Goal: Communication & Community: Participate in discussion

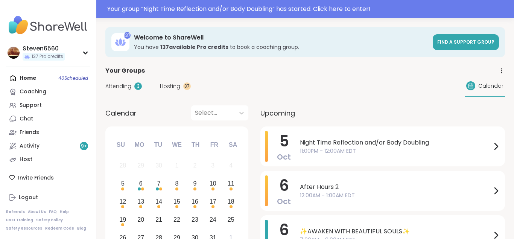
click at [369, 146] on span "Night Time Reflection and/or Body Doubling" at bounding box center [395, 142] width 191 height 9
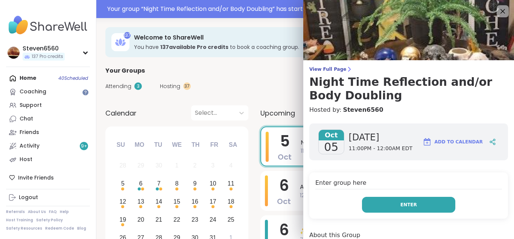
click at [409, 203] on span "Enter" at bounding box center [408, 204] width 17 height 7
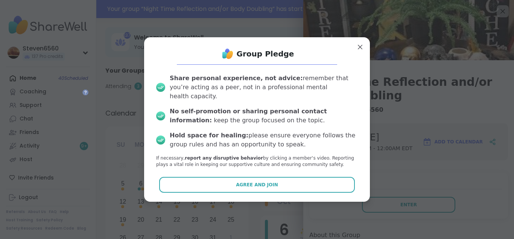
click at [328, 188] on div "Group Pledge Share personal experience, not advice: remember that you’re acting…" at bounding box center [257, 119] width 214 height 152
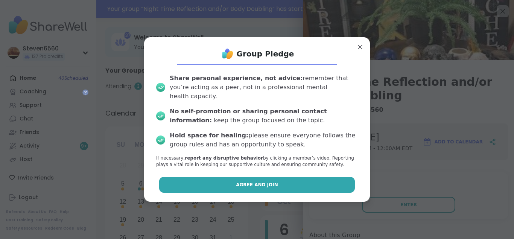
click at [317, 180] on button "Agree and Join" at bounding box center [257, 185] width 196 height 16
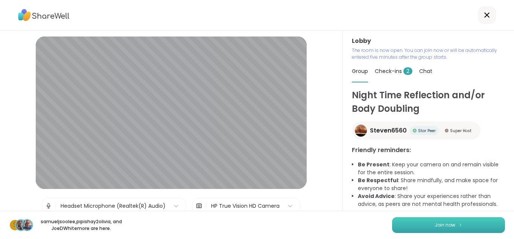
click at [407, 226] on button "Join now" at bounding box center [448, 225] width 113 height 16
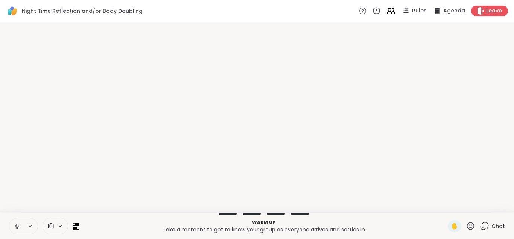
click at [421, 219] on p "Warm up" at bounding box center [263, 222] width 359 height 7
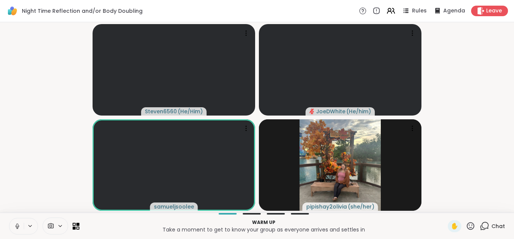
click at [494, 226] on span "Chat" at bounding box center [498, 226] width 14 height 8
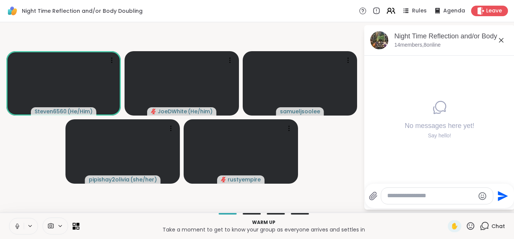
click at [395, 14] on icon at bounding box center [390, 10] width 9 height 9
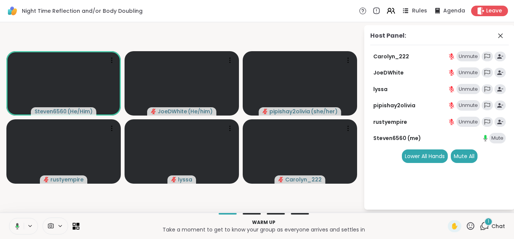
click at [412, 10] on div "Rules" at bounding box center [413, 10] width 26 height 9
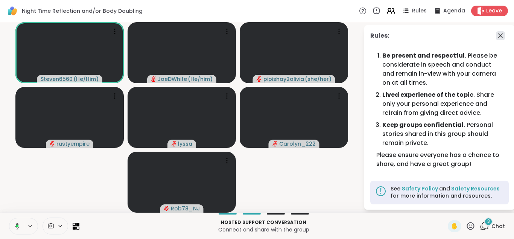
click at [499, 37] on icon at bounding box center [500, 35] width 5 height 5
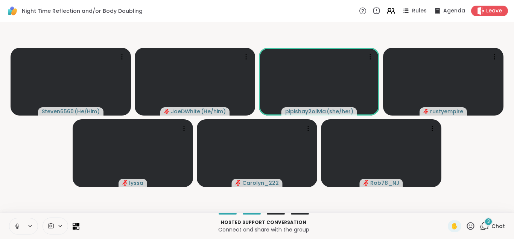
click at [497, 226] on span "Chat" at bounding box center [498, 226] width 14 height 8
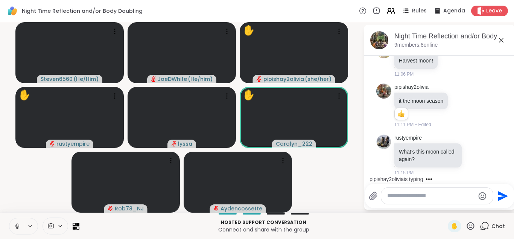
scroll to position [118, 0]
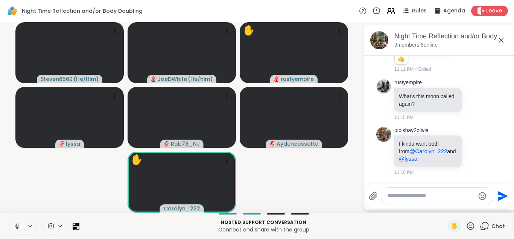
click at [392, 200] on div at bounding box center [437, 196] width 112 height 16
click at [392, 198] on textarea "Type your message" at bounding box center [431, 196] width 88 height 8
type textarea "****"
click at [17, 228] on icon at bounding box center [17, 228] width 2 height 0
click at [407, 196] on textarea "****" at bounding box center [432, 196] width 88 height 8
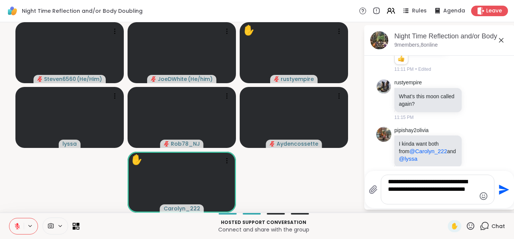
click at [405, 191] on textarea "**********" at bounding box center [432, 189] width 88 height 23
type textarea "**********"
click at [499, 187] on icon "Send" at bounding box center [503, 189] width 10 height 10
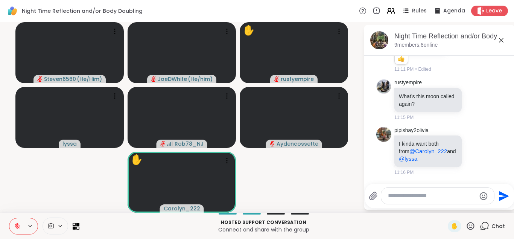
scroll to position [173, 0]
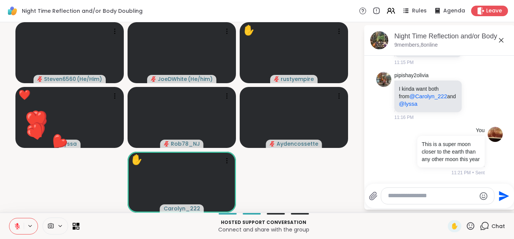
click at [392, 196] on textarea "Type your message" at bounding box center [432, 196] width 88 height 8
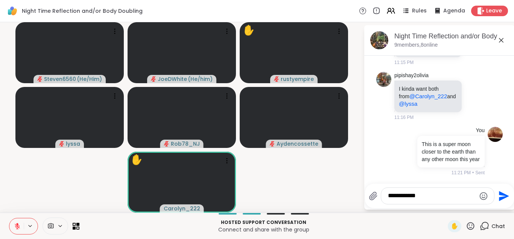
type textarea "**********"
click at [503, 193] on icon "Send" at bounding box center [503, 196] width 12 height 12
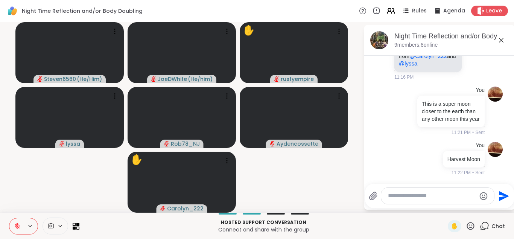
click at [15, 224] on icon at bounding box center [17, 225] width 5 height 5
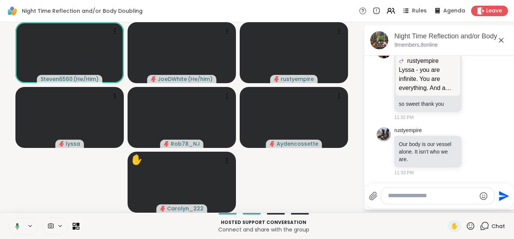
scroll to position [586, 0]
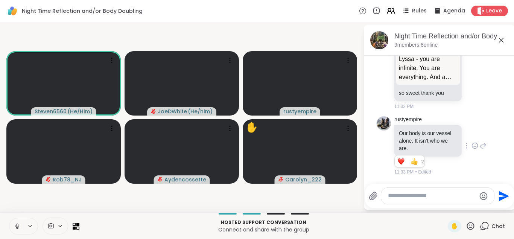
click at [446, 168] on div "1 1 2 2" at bounding box center [428, 162] width 69 height 13
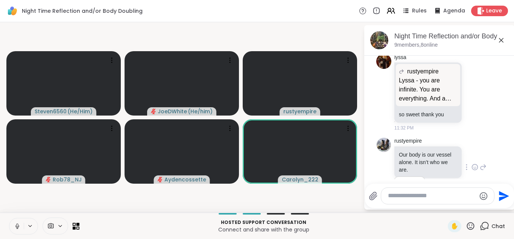
click at [447, 170] on div "Our body is our vessel alone. It isn’t who we are." at bounding box center [427, 162] width 67 height 32
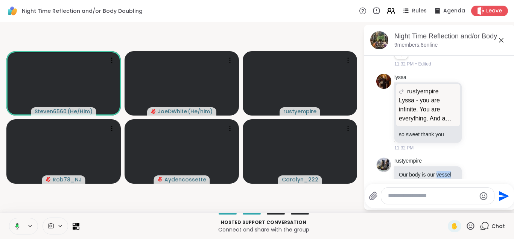
click at [447, 170] on div "Our body is our vessel alone. It isn’t who we are." at bounding box center [427, 182] width 67 height 32
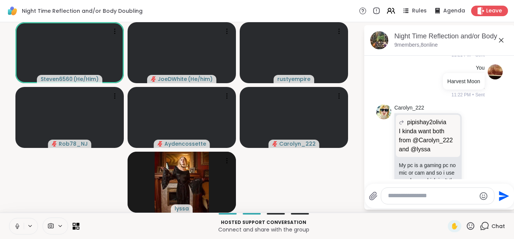
scroll to position [278, 0]
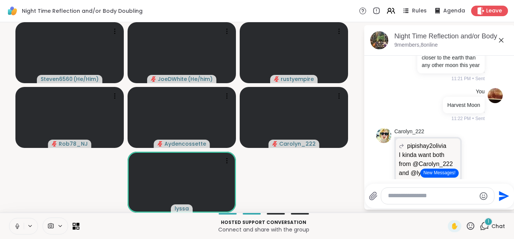
click at [448, 173] on button "New Messages!" at bounding box center [439, 172] width 38 height 9
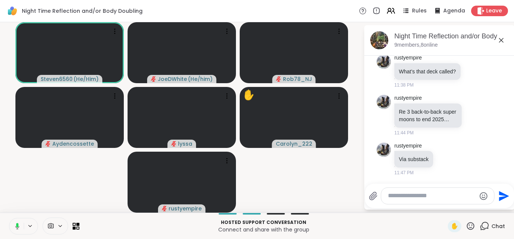
scroll to position [829, 0]
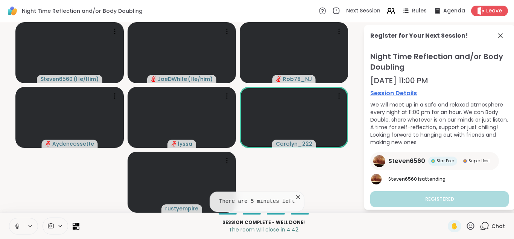
click at [294, 193] on div "There are 5 minutes left" at bounding box center [256, 201] width 95 height 20
click at [296, 197] on icon at bounding box center [298, 197] width 4 height 4
click at [490, 224] on div "1" at bounding box center [488, 221] width 8 height 8
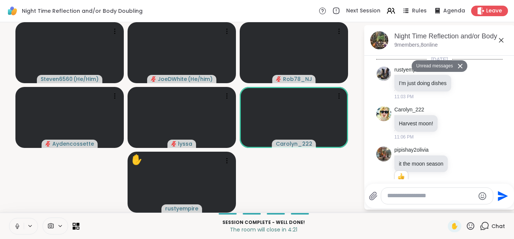
scroll to position [1171, 0]
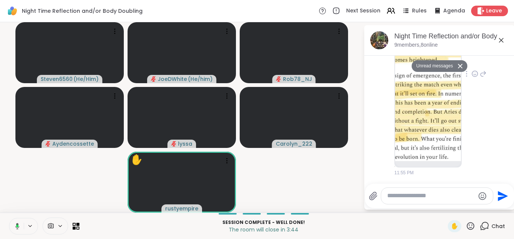
click at [451, 120] on img at bounding box center [428, 71] width 66 height 179
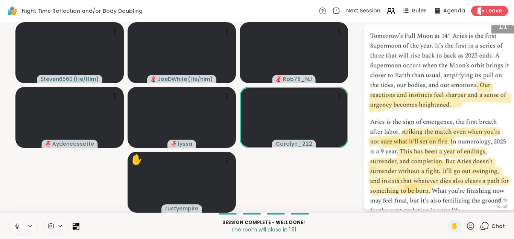
click at [502, 35] on img "Go to Slide 1" at bounding box center [439, 117] width 150 height 195
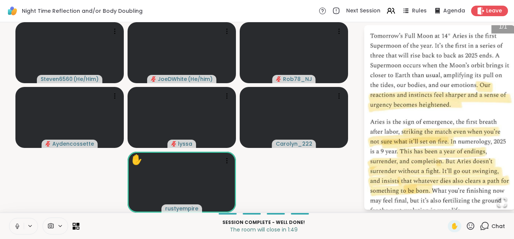
click at [486, 224] on icon at bounding box center [483, 225] width 9 height 9
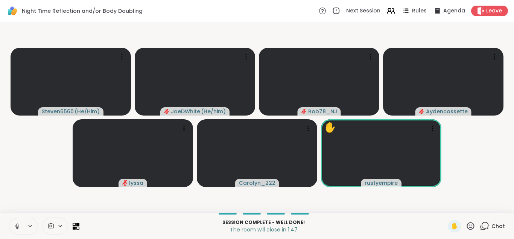
click at [486, 224] on icon at bounding box center [483, 225] width 9 height 9
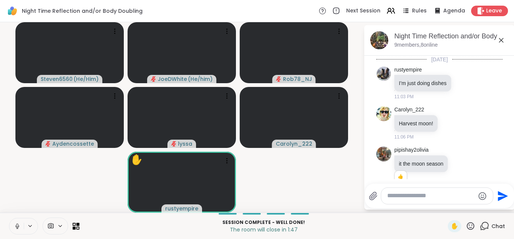
scroll to position [1146, 0]
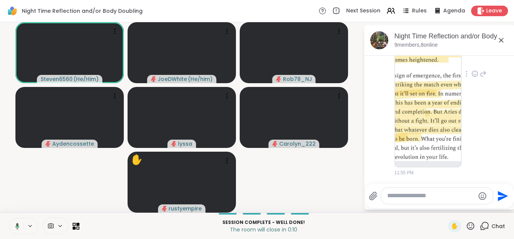
click at [426, 119] on img at bounding box center [428, 71] width 66 height 179
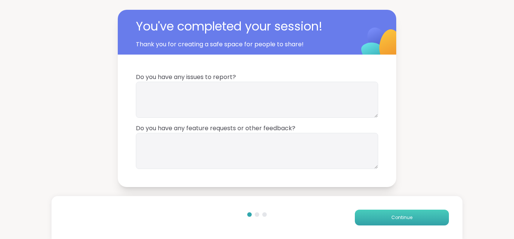
click at [390, 220] on button "Continue" at bounding box center [402, 217] width 94 height 16
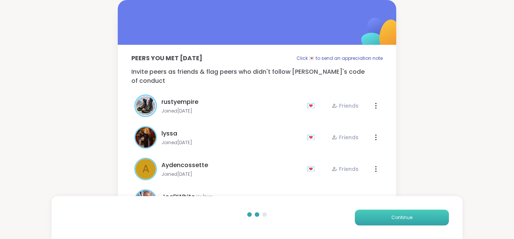
click at [390, 220] on button "Continue" at bounding box center [402, 217] width 94 height 16
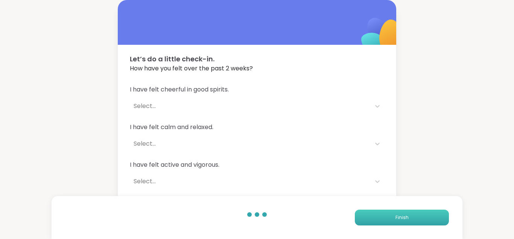
click at [390, 220] on button "Finish" at bounding box center [402, 217] width 94 height 16
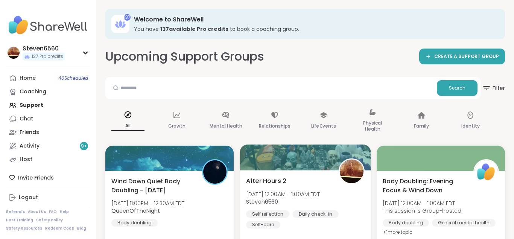
click at [312, 204] on span "Steven6560" at bounding box center [283, 202] width 74 height 8
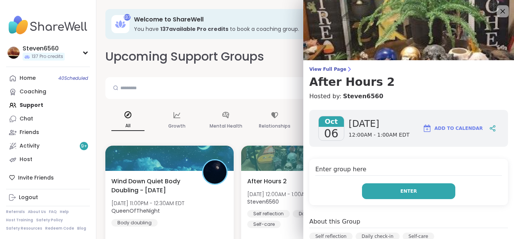
click at [393, 191] on button "Enter" at bounding box center [408, 191] width 93 height 16
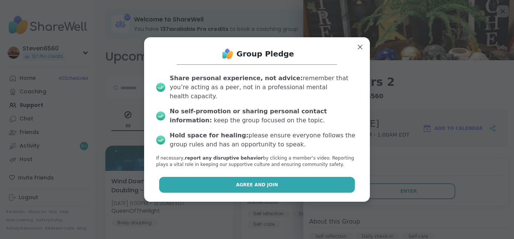
click at [301, 177] on button "Agree and Join" at bounding box center [257, 185] width 196 height 16
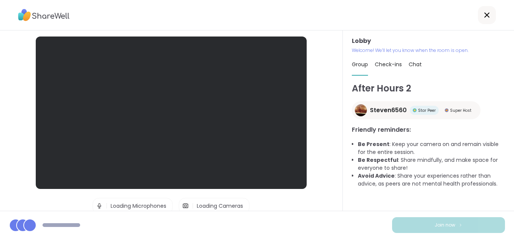
click at [383, 190] on div "After Hours 2 Steven6560 Star Peer Super Host Friendly reminders: Be Present : …" at bounding box center [427, 143] width 153 height 122
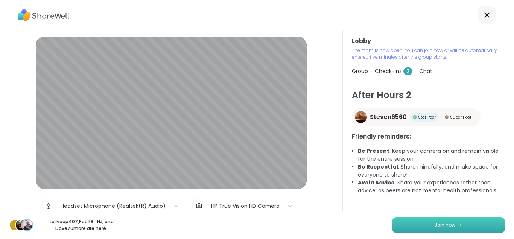
click at [413, 224] on button "Join now" at bounding box center [448, 225] width 113 height 16
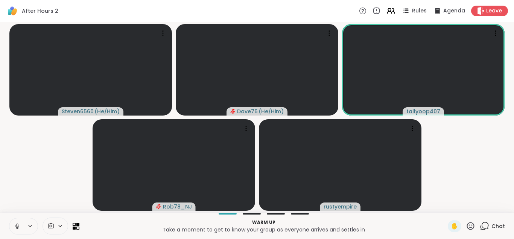
click at [495, 228] on span "Chat" at bounding box center [498, 226] width 14 height 8
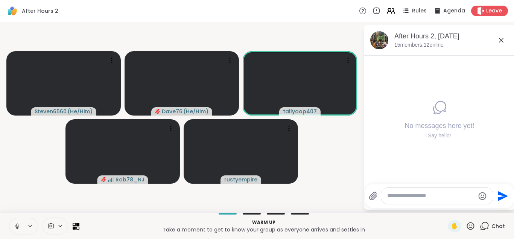
click at [452, 198] on textarea "Type your message" at bounding box center [431, 196] width 88 height 8
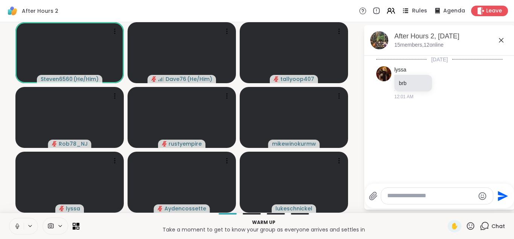
click at [424, 11] on span "Rules" at bounding box center [419, 11] width 15 height 8
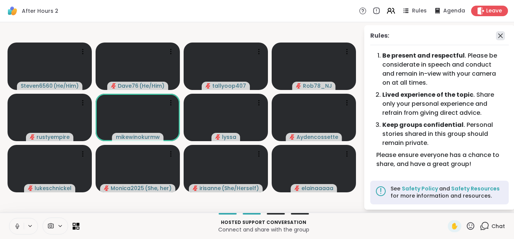
click at [501, 35] on icon at bounding box center [499, 35] width 9 height 9
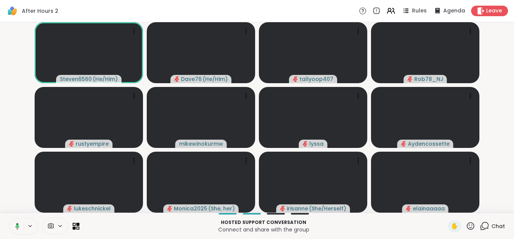
click at [492, 68] on video-player-container "Steven6560 ( He/Him ) Dave76 ( He/Him ) tallyoop407 Rob78_NJ rustyempire mikewi…" at bounding box center [257, 117] width 504 height 184
click at [495, 224] on span "Chat" at bounding box center [498, 226] width 14 height 8
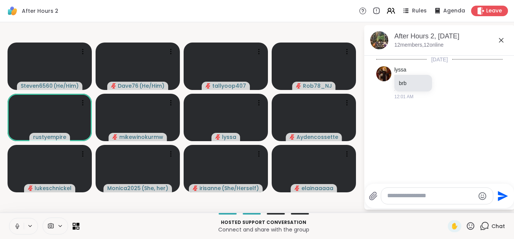
click at [344, 218] on div "Hosted support conversation Connect and share with the group" at bounding box center [263, 225] width 359 height 17
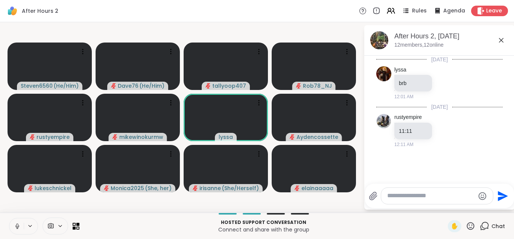
click at [388, 195] on textarea "Type your message" at bounding box center [431, 196] width 88 height 8
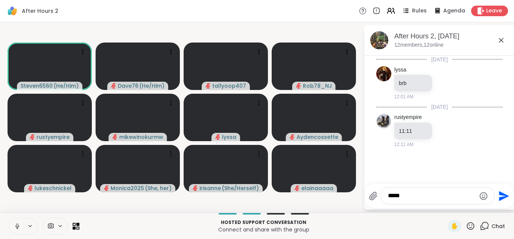
click at [436, 200] on div "*****" at bounding box center [437, 196] width 113 height 16
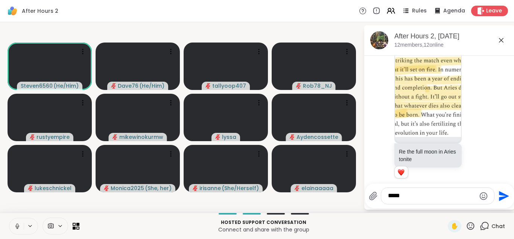
scroll to position [293, 0]
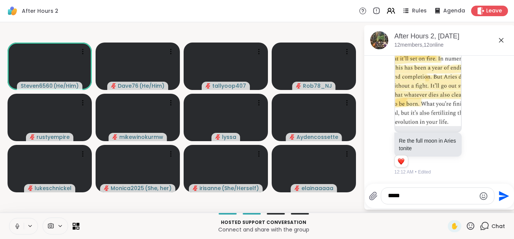
click at [394, 16] on div "Rules Agenda Leave" at bounding box center [433, 11] width 149 height 11
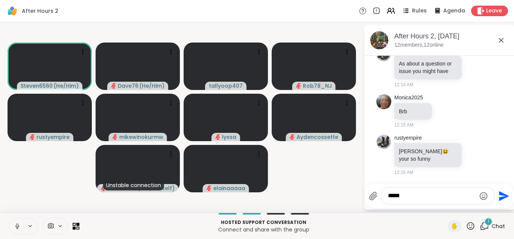
scroll to position [534, 0]
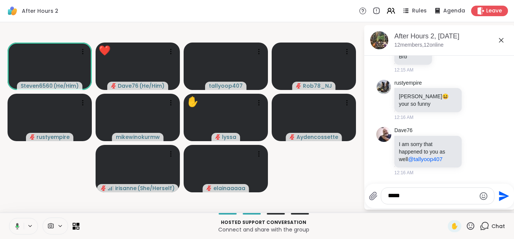
click at [408, 197] on textarea "*****" at bounding box center [432, 196] width 88 height 8
type textarea "*"
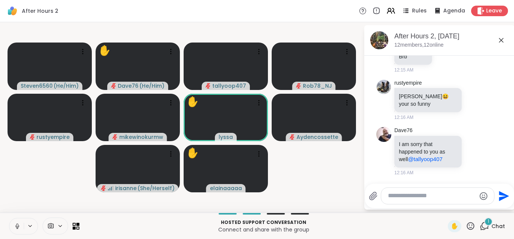
scroll to position [582, 0]
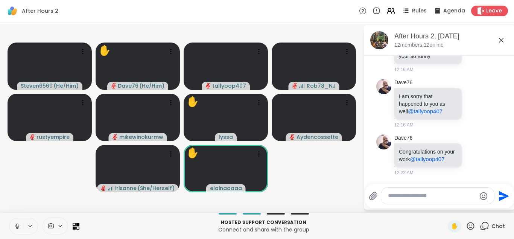
click at [470, 226] on icon at bounding box center [469, 225] width 9 height 9
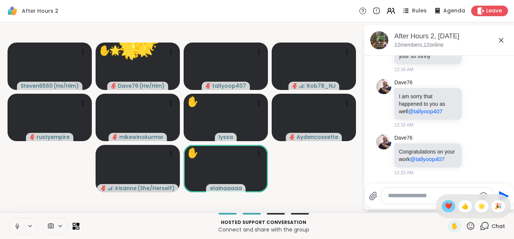
click at [448, 204] on span "❤️" at bounding box center [448, 205] width 8 height 9
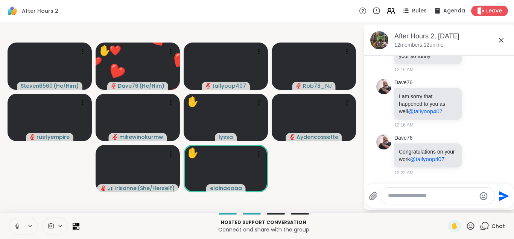
click at [469, 227] on icon at bounding box center [469, 225] width 9 height 9
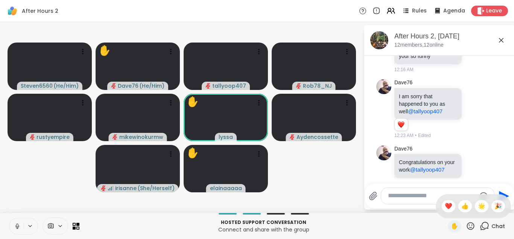
scroll to position [603, 0]
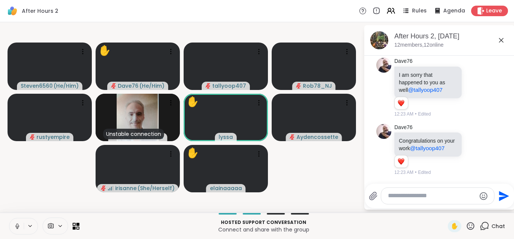
click at [412, 223] on p "Hosted support conversation" at bounding box center [263, 222] width 359 height 7
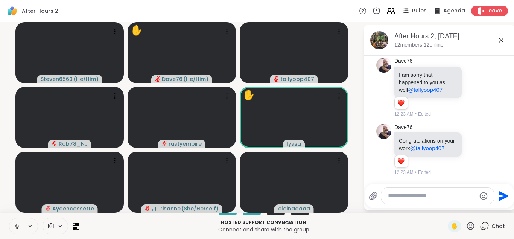
click at [419, 196] on textarea "Type your message" at bounding box center [432, 196] width 88 height 8
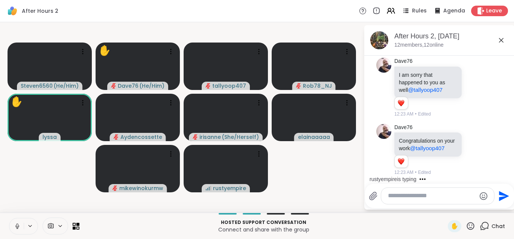
click at [407, 195] on textarea "Type your message" at bounding box center [432, 196] width 88 height 8
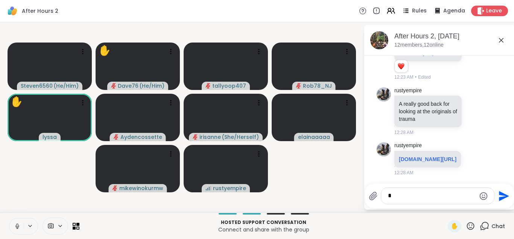
scroll to position [1054, 0]
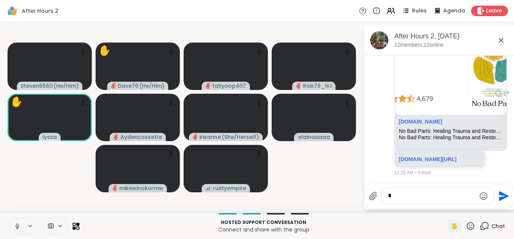
type textarea "*"
click at [491, 85] on div "rustyempire [DOMAIN_NAME] No Bad Parts: Healing Trauma and Restoring Wholeness …" at bounding box center [439, 93] width 126 height 170
click at [426, 156] on link "[DOMAIN_NAME][URL]" at bounding box center [427, 159] width 58 height 6
click at [396, 197] on textarea "*" at bounding box center [432, 196] width 88 height 8
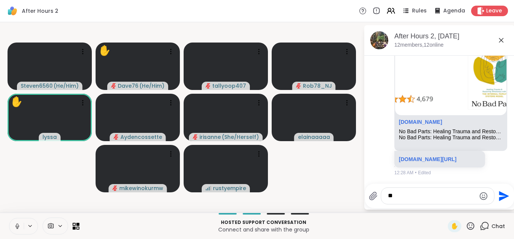
type textarea "**"
click at [18, 223] on icon at bounding box center [17, 226] width 7 height 7
click at [9, 218] on button at bounding box center [16, 226] width 14 height 16
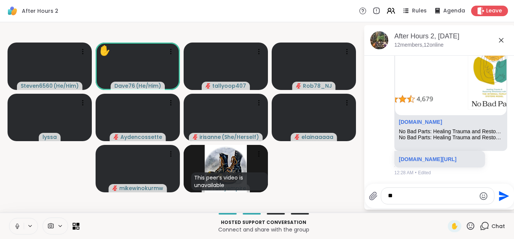
click at [402, 199] on textarea "**" at bounding box center [432, 196] width 88 height 8
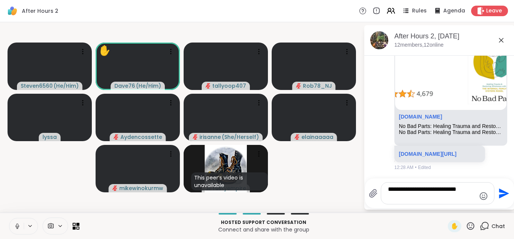
type textarea "**********"
click at [502, 194] on icon "Send" at bounding box center [503, 193] width 10 height 10
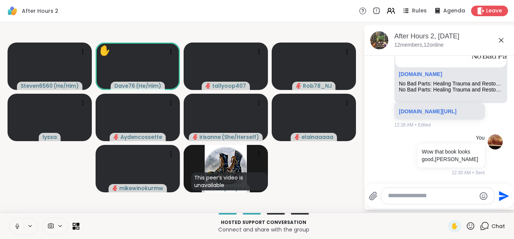
scroll to position [1112, 0]
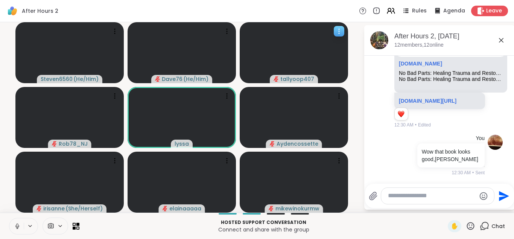
click at [323, 33] on div at bounding box center [293, 52] width 108 height 61
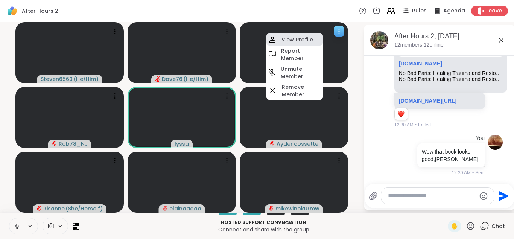
click at [308, 36] on h4 "View Profile" at bounding box center [297, 40] width 32 height 8
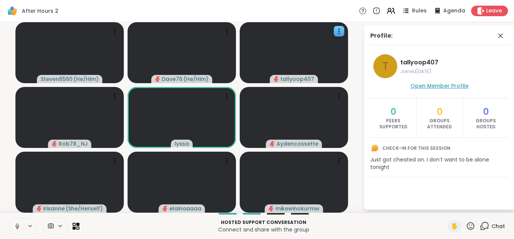
click at [429, 85] on span "Open Member Profile" at bounding box center [439, 86] width 58 height 8
click at [500, 34] on icon at bounding box center [499, 35] width 9 height 9
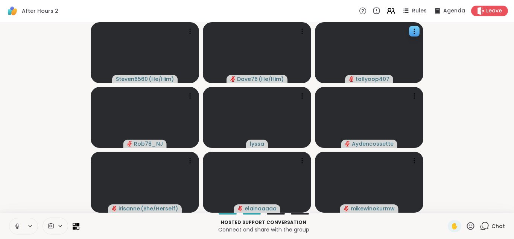
click at [485, 224] on icon at bounding box center [483, 225] width 9 height 9
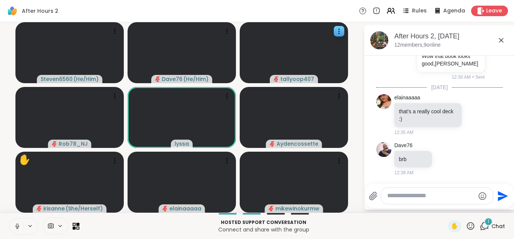
scroll to position [1211, 0]
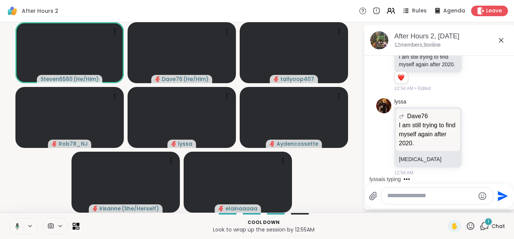
scroll to position [1664, 0]
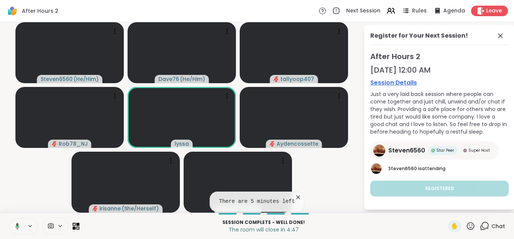
click at [296, 197] on icon at bounding box center [298, 197] width 4 height 4
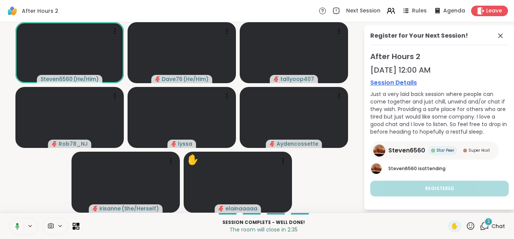
click at [342, 195] on video-player-container "Steven6560 ( He/Him ) Dave76 ( He/Him ) tallyoop407 Rob78_NJ lyssa Aydencossett…" at bounding box center [182, 117] width 354 height 184
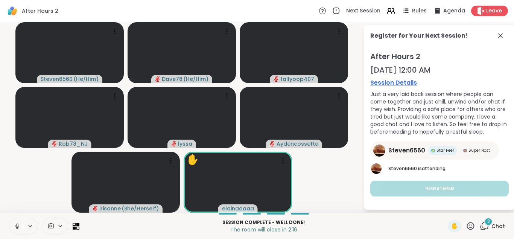
click at [491, 224] on div "3 Chat" at bounding box center [491, 226] width 25 height 12
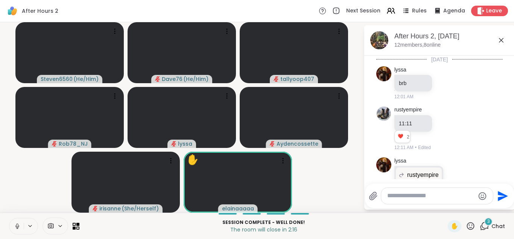
scroll to position [1933, 0]
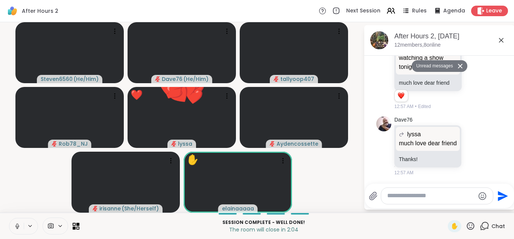
click at [348, 194] on video-player-container "Steven6560 ( He/Him ) Dave76 ( He/Him ) tallyoop407 Rob78_NJ ❤️ lyssa ❤️ ❤️ ❤️ …" at bounding box center [182, 117] width 354 height 184
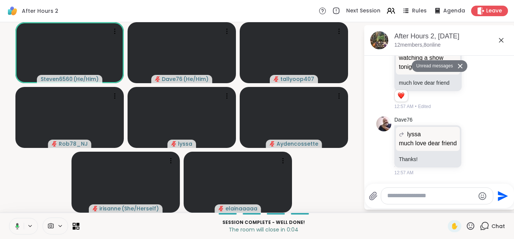
scroll to position [1971, 0]
